Goal: Information Seeking & Learning: Learn about a topic

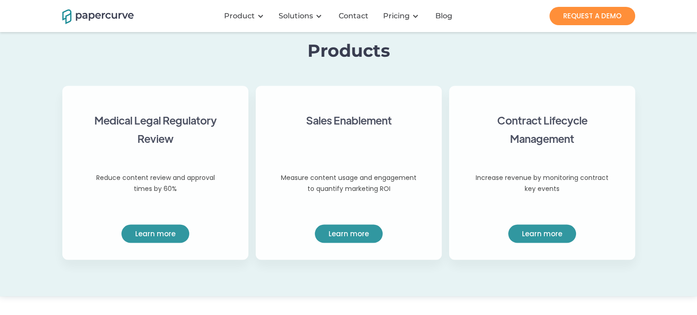
scroll to position [733, 0]
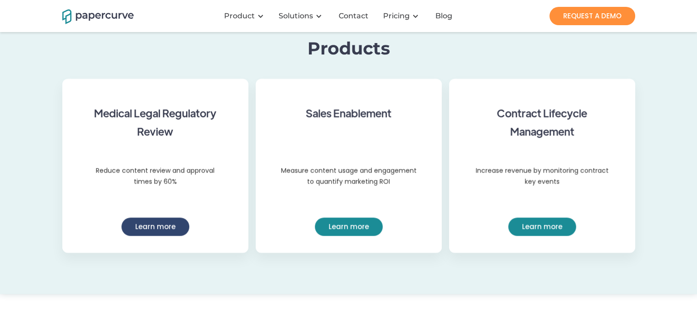
click at [165, 223] on link "Learn more" at bounding box center [155, 227] width 68 height 18
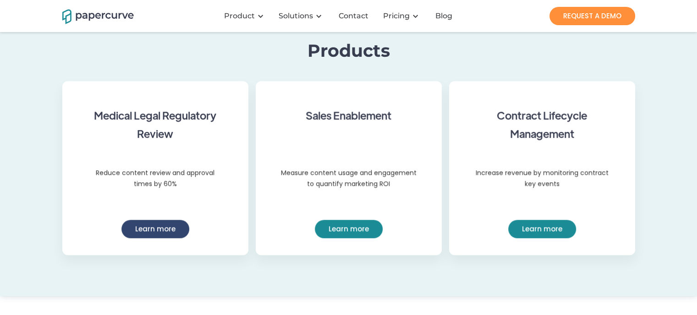
click at [156, 228] on link "Learn more" at bounding box center [155, 229] width 68 height 18
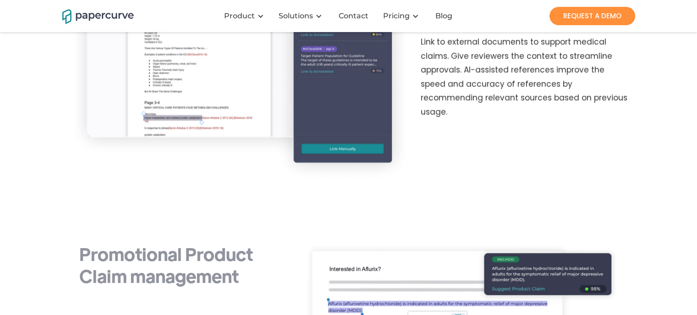
scroll to position [1192, 0]
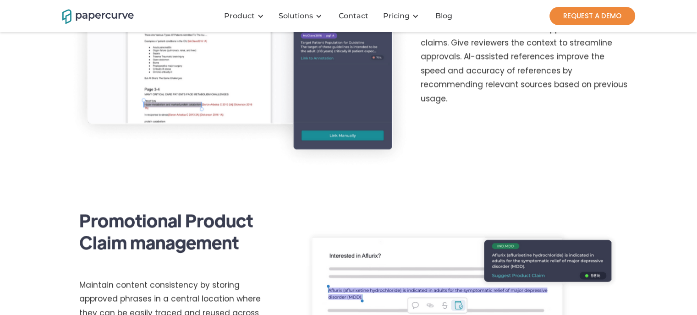
click at [605, 14] on link "REQUEST A DEMO" at bounding box center [593, 16] width 86 height 18
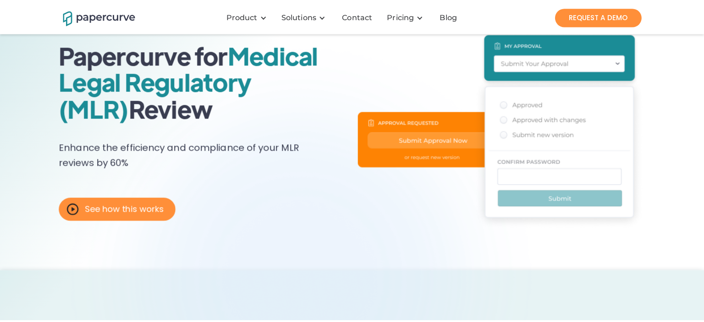
scroll to position [92, 0]
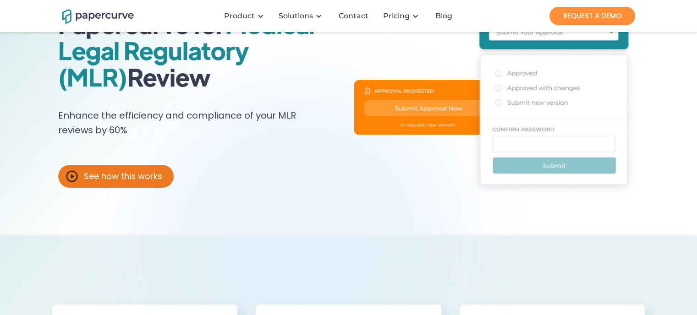
click at [133, 176] on div "See how this works" at bounding box center [123, 176] width 78 height 9
